Goal: Task Accomplishment & Management: Complete application form

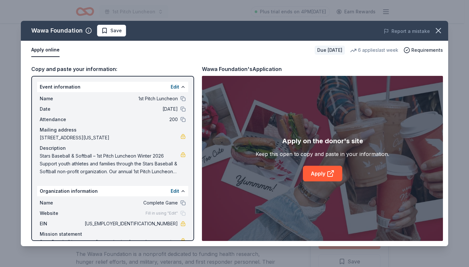
scroll to position [63, 0]
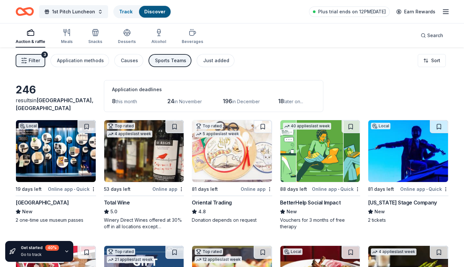
click at [24, 63] on line "button" at bounding box center [23, 63] width 3 height 0
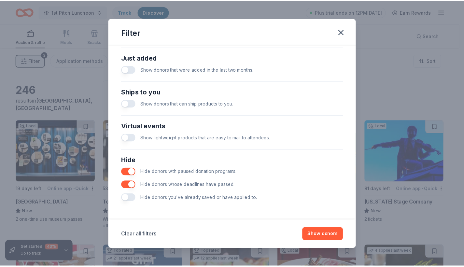
scroll to position [253, 0]
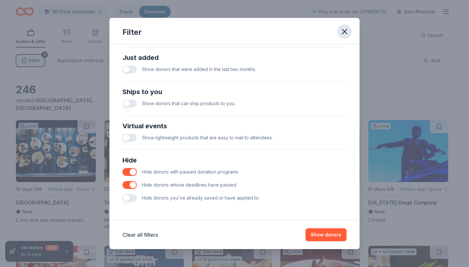
click at [344, 30] on icon "button" at bounding box center [344, 31] width 9 height 9
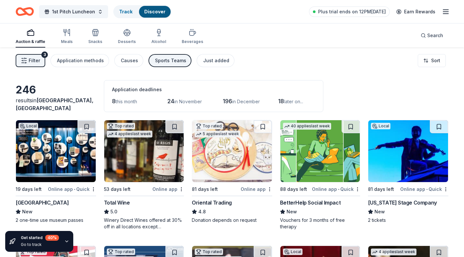
scroll to position [0, 0]
click at [417, 10] on link "Earn Rewards" at bounding box center [415, 12] width 47 height 12
click at [408, 12] on link "Earn Rewards" at bounding box center [415, 12] width 47 height 12
click at [87, 61] on div "Application methods" at bounding box center [80, 61] width 47 height 8
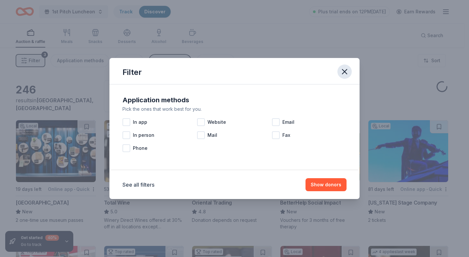
click at [344, 69] on icon "button" at bounding box center [344, 71] width 9 height 9
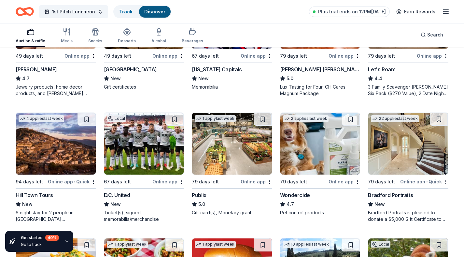
scroll to position [399, 0]
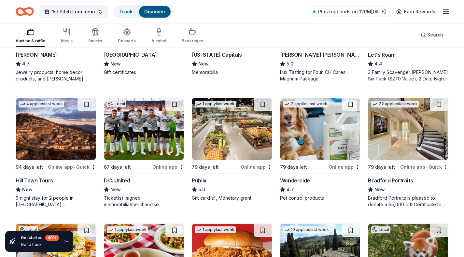
click at [404, 34] on div "Auction & raffle Meals Snacks Desserts Alcohol Beverages Search" at bounding box center [232, 35] width 433 height 24
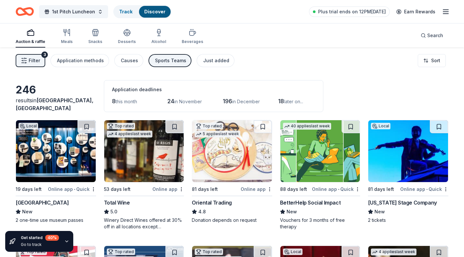
scroll to position [0, 0]
drag, startPoint x: 70, startPoint y: 36, endPoint x: 83, endPoint y: 92, distance: 57.6
click at [96, 37] on div "Snacks" at bounding box center [95, 37] width 14 height 16
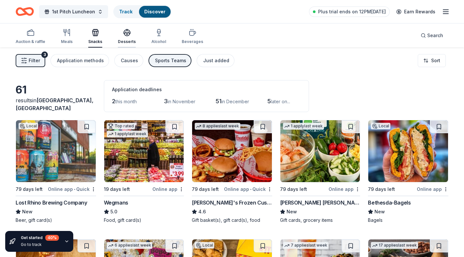
click at [126, 39] on div "Desserts" at bounding box center [127, 41] width 18 height 5
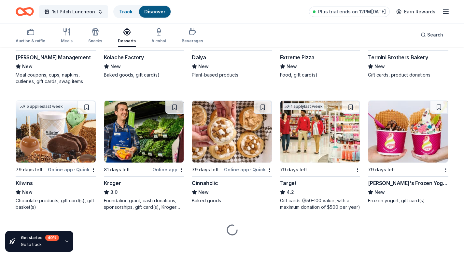
scroll to position [402, 0]
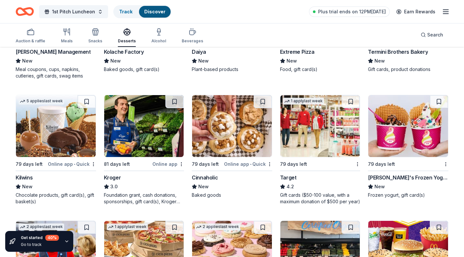
click at [146, 139] on img at bounding box center [144, 126] width 80 height 62
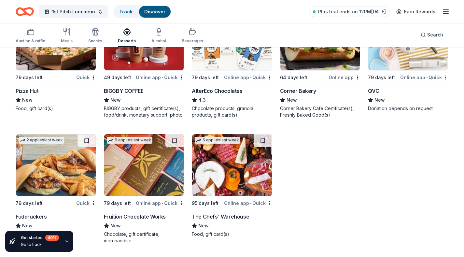
scroll to position [865, 0]
click at [65, 241] on icon "button" at bounding box center [66, 241] width 3 height 1
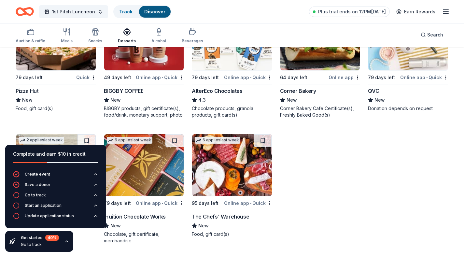
click at [65, 241] on icon "button" at bounding box center [66, 241] width 5 height 5
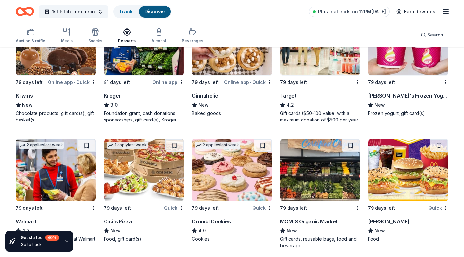
scroll to position [428, 0]
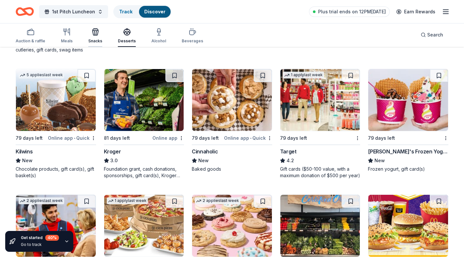
click at [94, 39] on div "Snacks" at bounding box center [95, 40] width 14 height 5
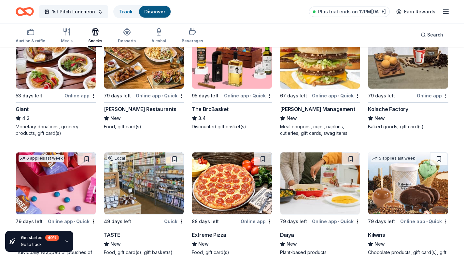
scroll to position [345, 0]
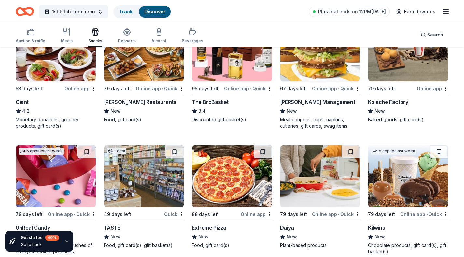
click at [72, 74] on img at bounding box center [56, 51] width 80 height 62
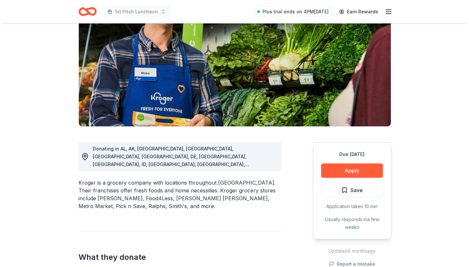
scroll to position [72, 0]
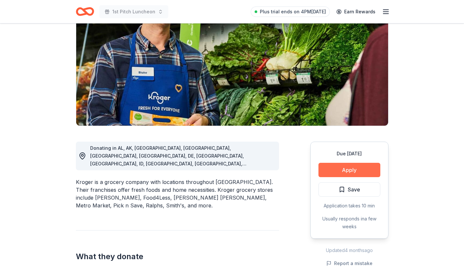
click at [339, 168] on button "Apply" at bounding box center [349, 170] width 62 height 14
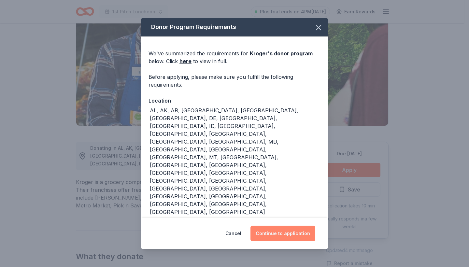
click at [267, 237] on button "Continue to application" at bounding box center [282, 234] width 65 height 16
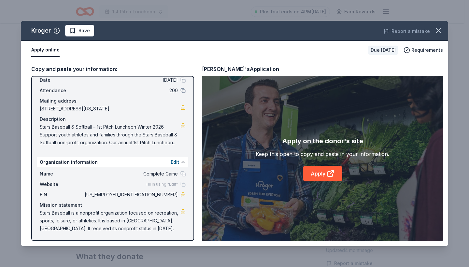
scroll to position [29, 0]
click at [170, 175] on span "Complete Game" at bounding box center [130, 174] width 94 height 8
click at [180, 174] on button at bounding box center [182, 173] width 5 height 5
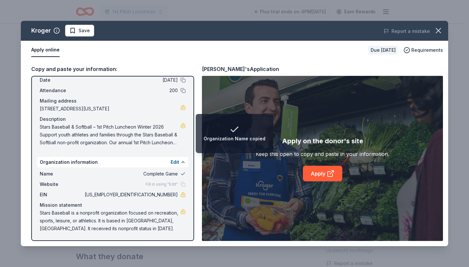
click at [180, 174] on button at bounding box center [182, 173] width 5 height 5
click at [171, 163] on button "Edit" at bounding box center [175, 162] width 8 height 8
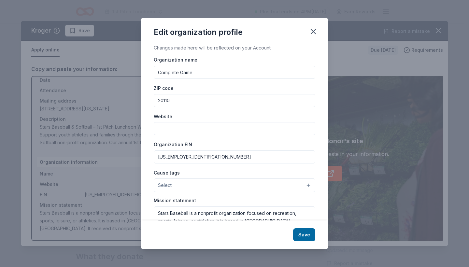
scroll to position [0, 0]
drag, startPoint x: 204, startPoint y: 71, endPoint x: 146, endPoint y: 72, distance: 58.3
click at [146, 72] on div "Changes made here will be reflected on your Account. Organization name Complete…" at bounding box center [234, 132] width 187 height 176
type input "S"
click at [312, 31] on icon "button" at bounding box center [313, 31] width 5 height 5
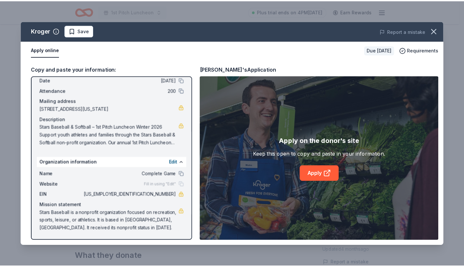
scroll to position [29, 0]
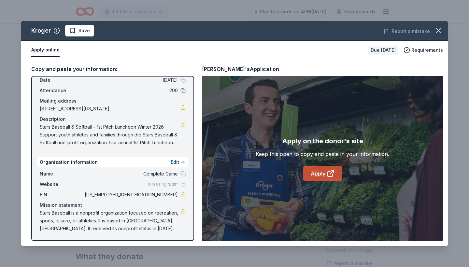
click at [319, 174] on link "Apply" at bounding box center [322, 174] width 39 height 16
click at [437, 29] on icon "button" at bounding box center [438, 30] width 9 height 9
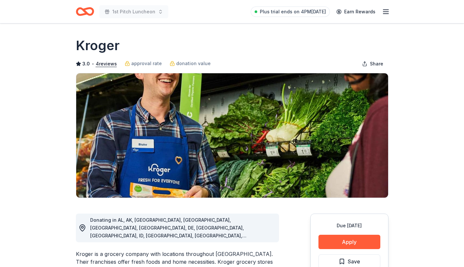
scroll to position [0, 0]
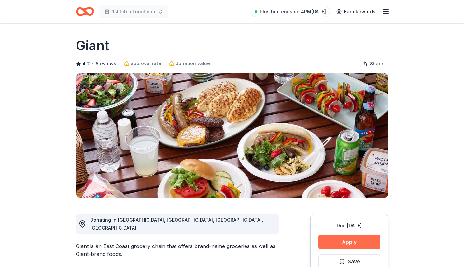
click at [337, 244] on button "Apply" at bounding box center [349, 242] width 62 height 14
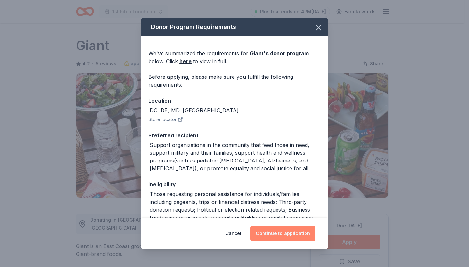
click at [289, 232] on button "Continue to application" at bounding box center [282, 234] width 65 height 16
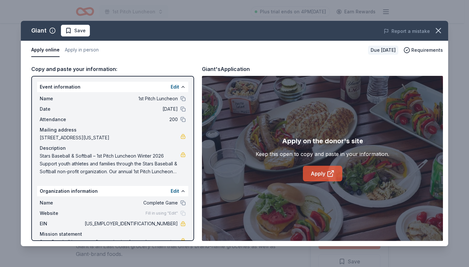
click at [321, 177] on link "Apply" at bounding box center [322, 174] width 39 height 16
